Goal: Task Accomplishment & Management: Use online tool/utility

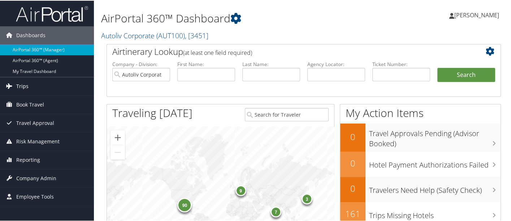
click at [39, 84] on link "Trips" at bounding box center [47, 86] width 94 height 18
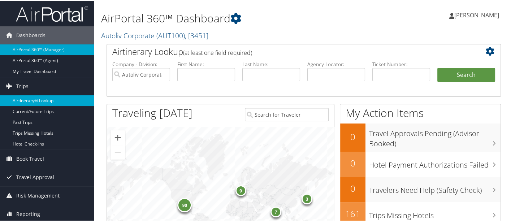
click at [40, 97] on link "Airtinerary® Lookup" at bounding box center [47, 100] width 94 height 11
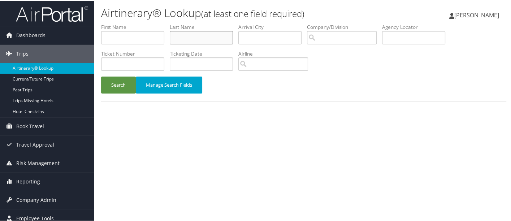
click at [188, 38] on input "text" at bounding box center [201, 36] width 63 height 13
click at [101, 76] on button "Search" at bounding box center [118, 84] width 35 height 17
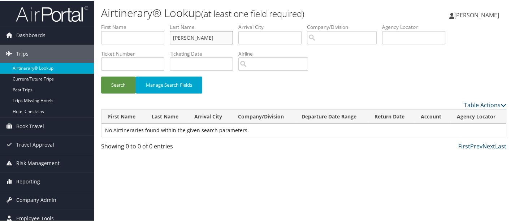
click at [101, 76] on button "Search" at bounding box center [118, 84] width 35 height 17
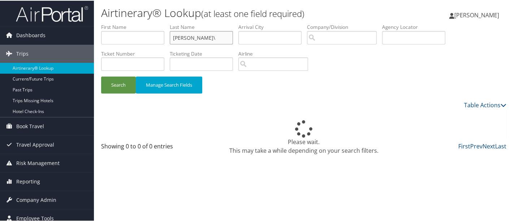
type input "clarke"
click at [101, 76] on button "Search" at bounding box center [118, 84] width 35 height 17
click at [118, 86] on button "Search" at bounding box center [118, 84] width 35 height 17
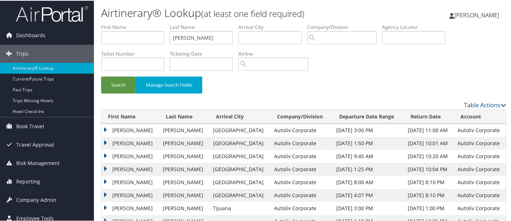
click at [104, 129] on td "KERRY" at bounding box center [130, 129] width 58 height 13
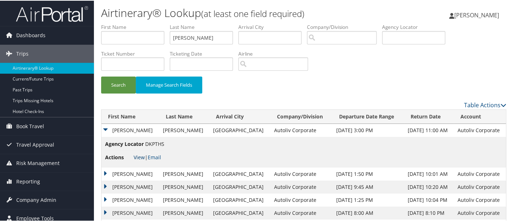
click at [140, 155] on link "View" at bounding box center [139, 156] width 11 height 7
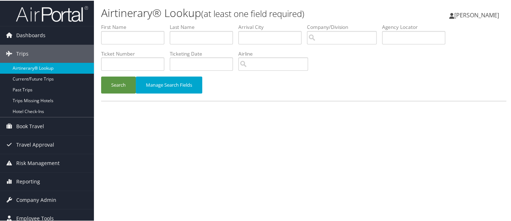
click at [25, 67] on link "Airtinerary® Lookup" at bounding box center [47, 67] width 94 height 11
click at [125, 38] on input "text" at bounding box center [132, 36] width 63 height 13
type input "charon"
click at [117, 87] on button "Search" at bounding box center [118, 84] width 35 height 17
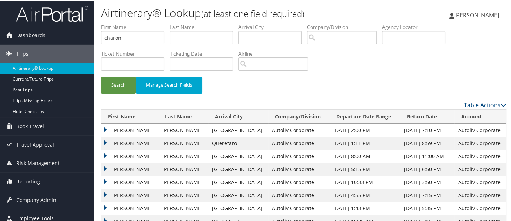
click at [103, 153] on td "CHARON LOU" at bounding box center [129, 155] width 57 height 13
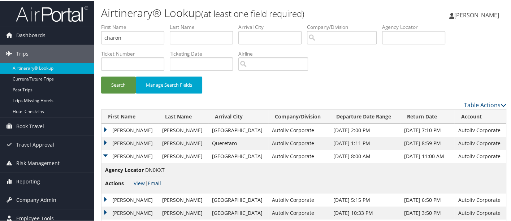
click at [160, 182] on link "Email" at bounding box center [154, 182] width 13 height 7
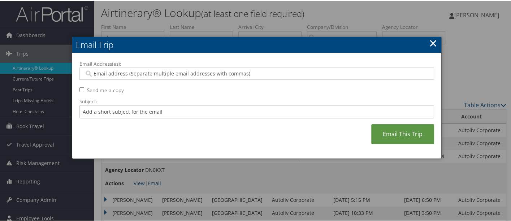
click at [171, 74] on input "Email Address(es):" at bounding box center [257, 72] width 346 height 7
type input "ela."
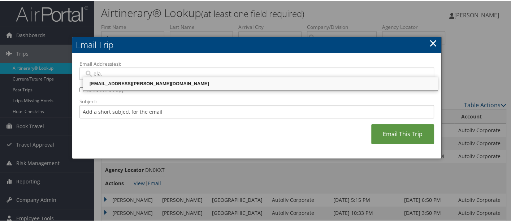
click at [163, 86] on div "ELA.WOJTKOWSKI@AUTOLIV.COM" at bounding box center [260, 82] width 352 height 7
type input "ELA.WOJTKOWSKI@AUTOLIV.COM"
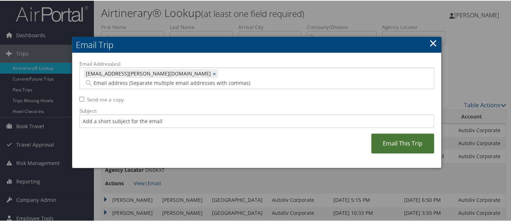
click at [402, 135] on link "Email This Trip" at bounding box center [402, 143] width 63 height 20
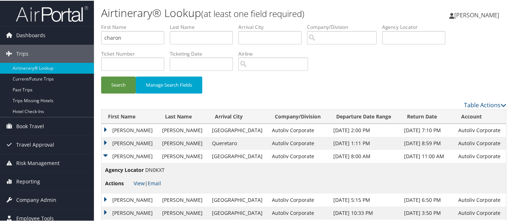
click at [105, 140] on td "CHARON LOU" at bounding box center [129, 142] width 57 height 13
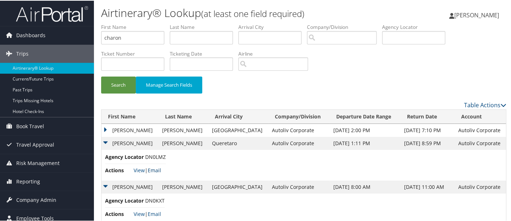
click at [155, 170] on link "Email" at bounding box center [154, 169] width 13 height 7
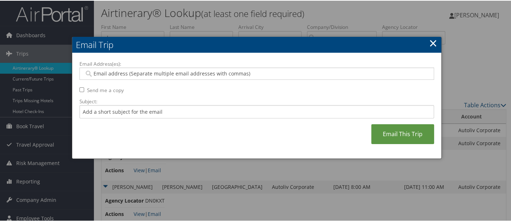
click at [162, 75] on input "Email Address(es):" at bounding box center [257, 72] width 346 height 7
type input "ela."
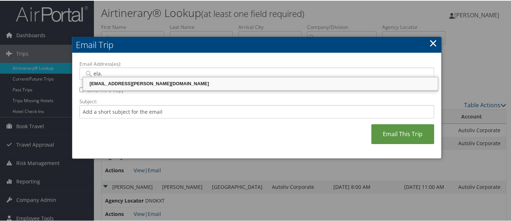
click at [159, 85] on div "ELA.WOJTKOWSKI@AUTOLIV.COM" at bounding box center [260, 82] width 352 height 7
type input "ELA.WOJTKOWSKI@AUTOLIV.COM"
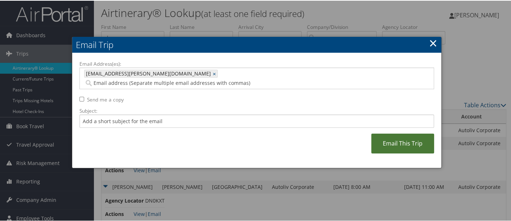
click at [398, 134] on link "Email This Trip" at bounding box center [402, 143] width 63 height 20
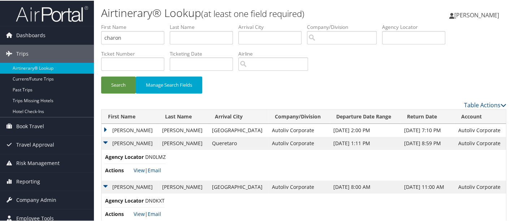
click at [104, 127] on td "CHARON LOU" at bounding box center [129, 129] width 57 height 13
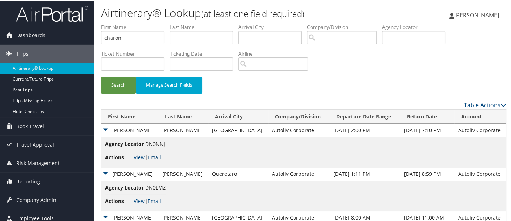
click at [159, 156] on link "Email" at bounding box center [154, 156] width 13 height 7
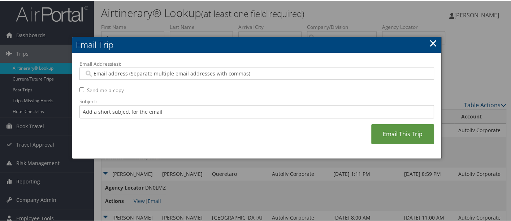
click at [145, 75] on input "Email Address(es):" at bounding box center [257, 72] width 346 height 7
type input "ela."
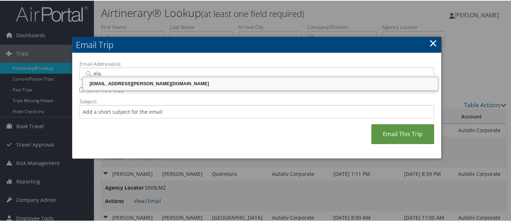
click at [144, 85] on div "ELA.WOJTKOWSKI@AUTOLIV.COM" at bounding box center [260, 82] width 352 height 7
type input "ELA.WOJTKOWSKI@AUTOLIV.COM"
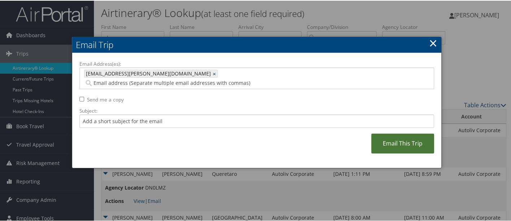
click at [408, 133] on link "Email This Trip" at bounding box center [402, 143] width 63 height 20
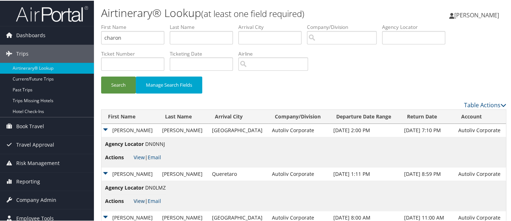
click at [139, 199] on link "View" at bounding box center [139, 200] width 11 height 7
